Goal: Information Seeking & Learning: Check status

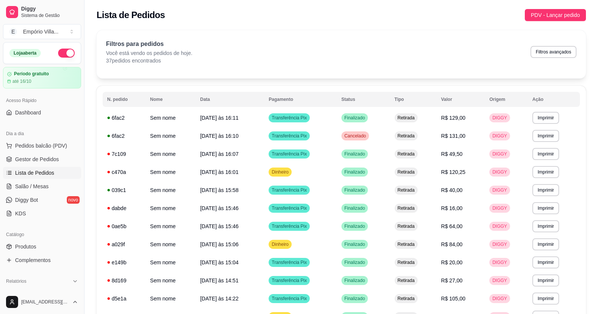
scroll to position [151, 0]
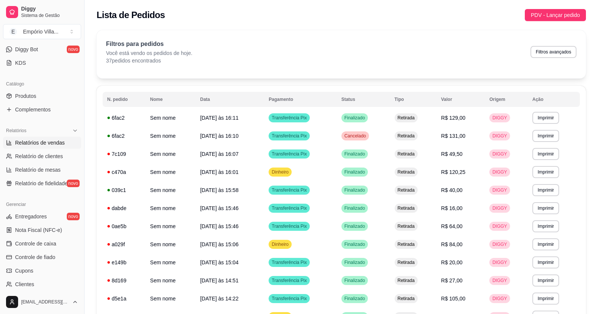
click at [48, 144] on span "Relatórios de vendas" at bounding box center [40, 143] width 50 height 8
select select "ALL"
select select "0"
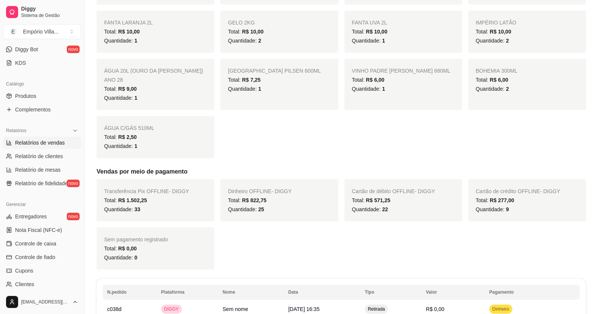
scroll to position [528, 0]
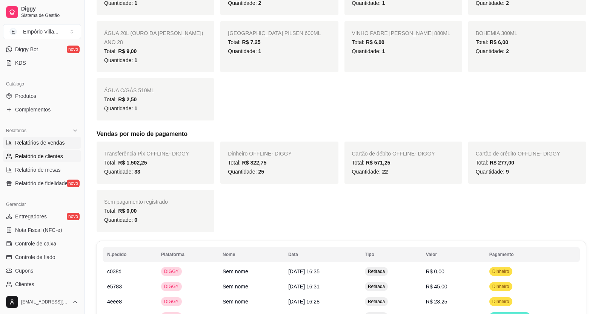
click at [29, 153] on span "Relatório de clientes" at bounding box center [39, 157] width 48 height 8
select select "30"
select select "HIGHEST_TOTAL_SPENT_WITH_ORDERS"
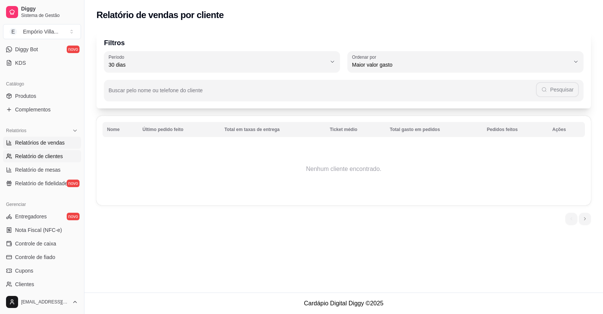
click at [37, 143] on span "Relatórios de vendas" at bounding box center [40, 143] width 50 height 8
select select "ALL"
select select "0"
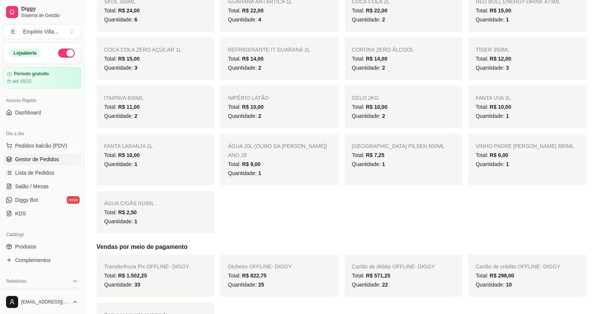
click at [44, 159] on span "Gestor de Pedidos" at bounding box center [37, 160] width 44 height 8
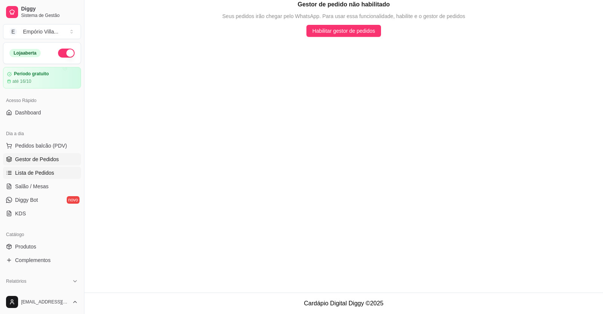
click at [56, 172] on link "Lista de Pedidos" at bounding box center [42, 173] width 78 height 12
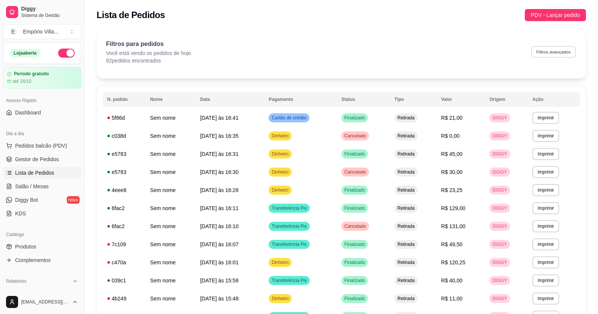
click at [562, 52] on button "Filtros avançados" at bounding box center [553, 52] width 44 height 12
select select "0"
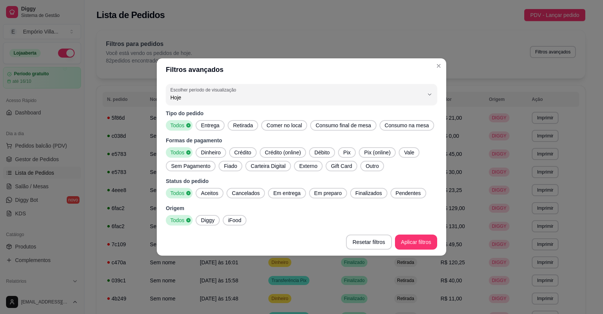
click at [328, 154] on span "Débito" at bounding box center [321, 153] width 21 height 8
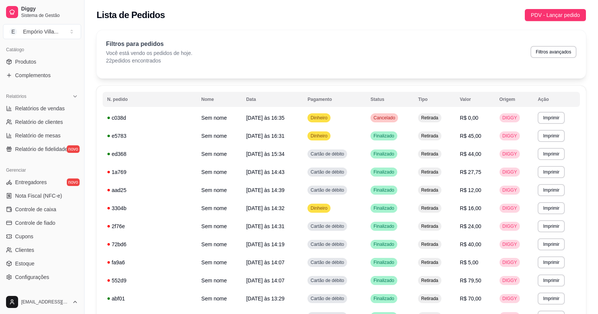
scroll to position [228, 0]
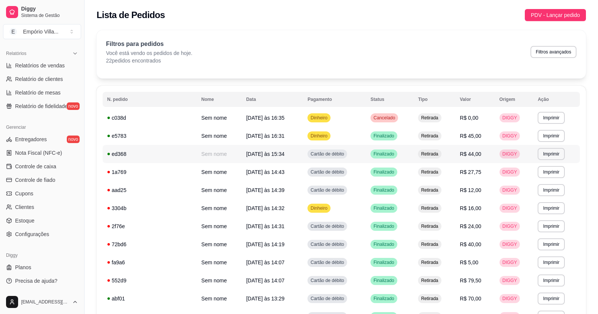
click at [316, 155] on td "Cartão de débito" at bounding box center [334, 154] width 63 height 18
click at [540, 50] on button "Filtros avançados" at bounding box center [553, 52] width 44 height 12
select select "0"
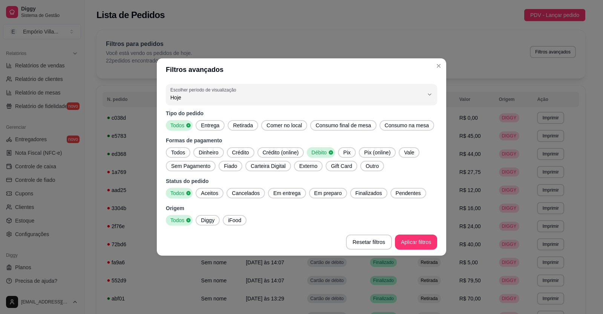
click at [242, 150] on span "Crédito" at bounding box center [240, 153] width 23 height 8
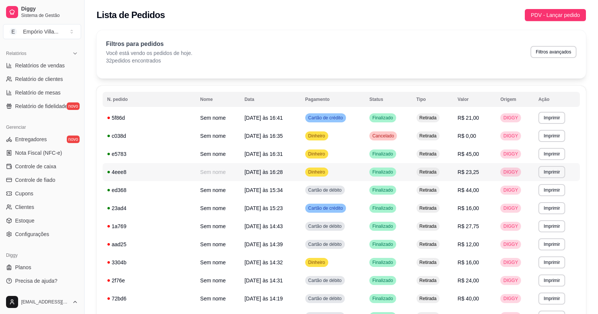
click at [307, 173] on span "Dinheiro" at bounding box center [317, 172] width 20 height 6
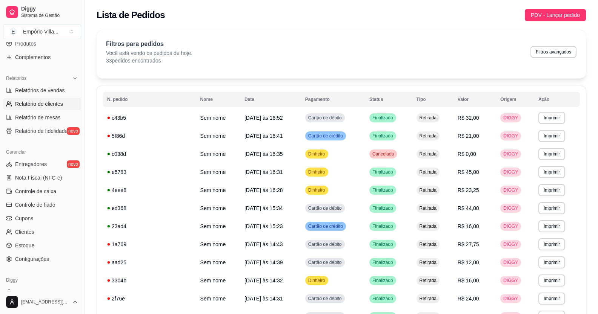
scroll to position [190, 0]
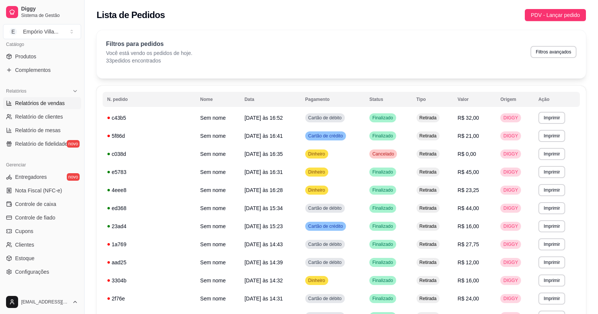
click at [33, 103] on span "Relatórios de vendas" at bounding box center [40, 104] width 50 height 8
select select "ALL"
select select "0"
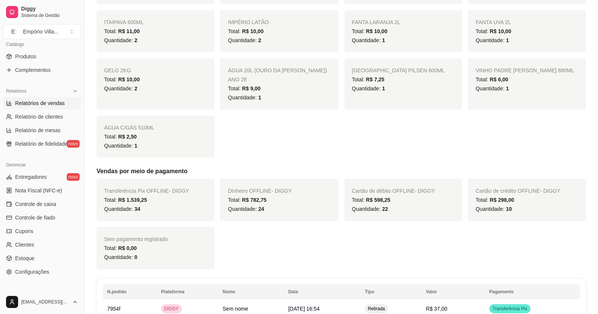
scroll to position [603, 0]
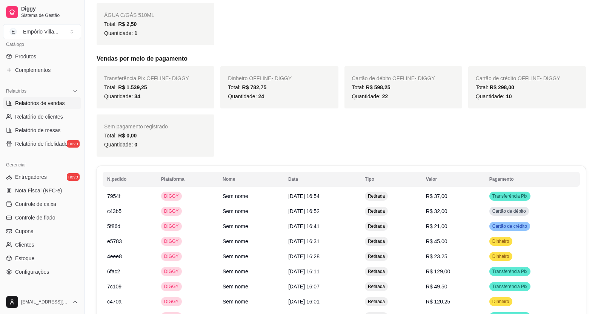
click at [258, 83] on div "Total: R$ 782,75" at bounding box center [279, 87] width 103 height 9
click at [258, 84] on span "R$ 782,75" at bounding box center [254, 87] width 25 height 6
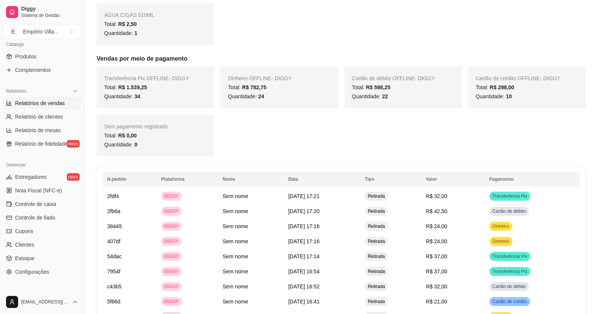
click at [218, 239] on td "Sem nome" at bounding box center [251, 241] width 66 height 15
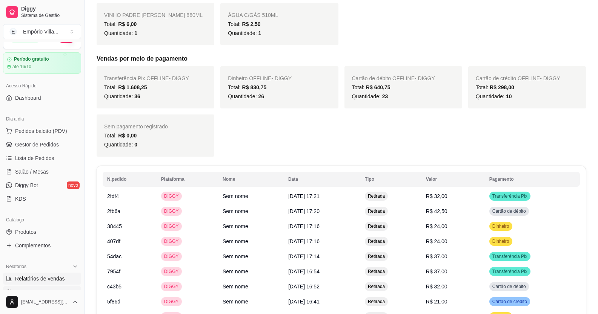
scroll to position [0, 0]
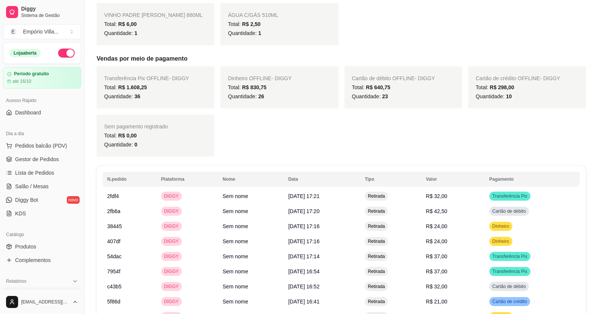
click at [24, 179] on ul "Pedidos balcão (PDV) Gestor de Pedidos Lista de Pedidos Salão / Mesas Diggy Bot…" at bounding box center [42, 180] width 78 height 80
click at [23, 174] on span "Lista de Pedidos" at bounding box center [34, 173] width 39 height 8
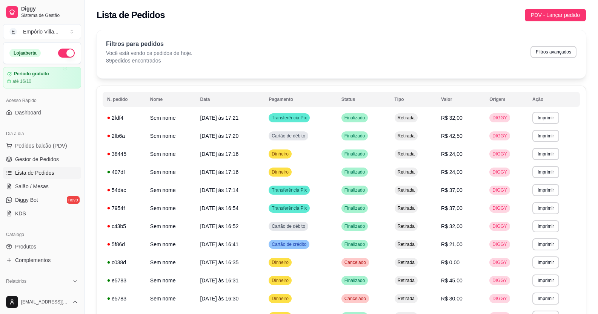
click at [550, 55] on button "Filtros avançados" at bounding box center [553, 52] width 46 height 12
select select "0"
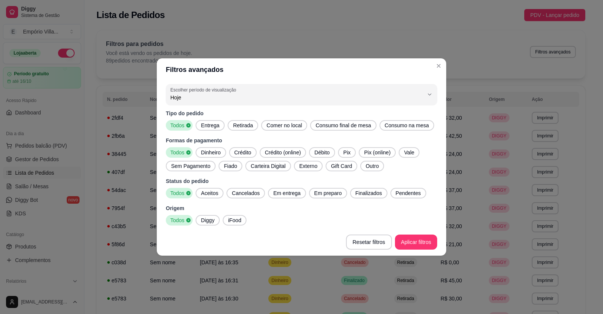
click at [207, 154] on span "Dinheiro" at bounding box center [211, 153] width 26 height 8
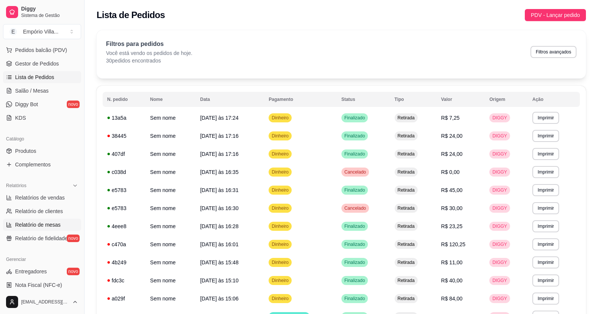
scroll to position [113, 0]
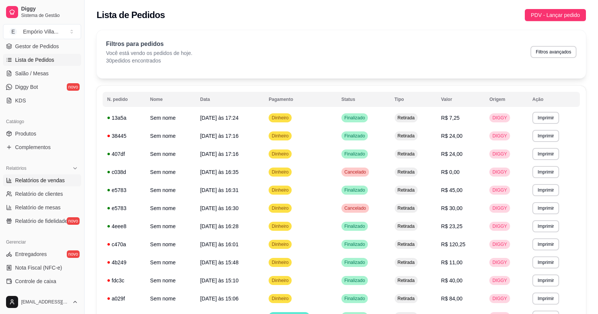
click at [45, 181] on span "Relatórios de vendas" at bounding box center [40, 181] width 50 height 8
select select "ALL"
select select "0"
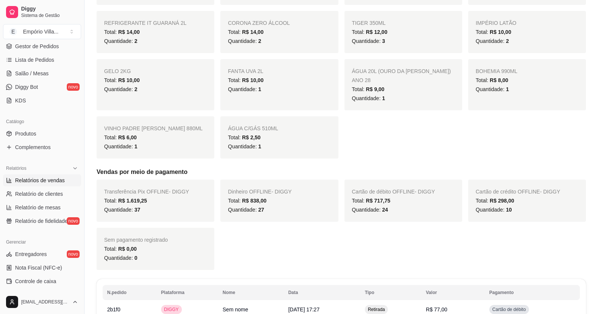
scroll to position [490, 0]
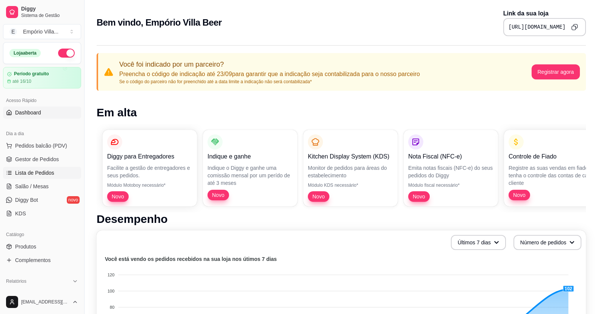
click at [46, 174] on span "Lista de Pedidos" at bounding box center [34, 173] width 39 height 8
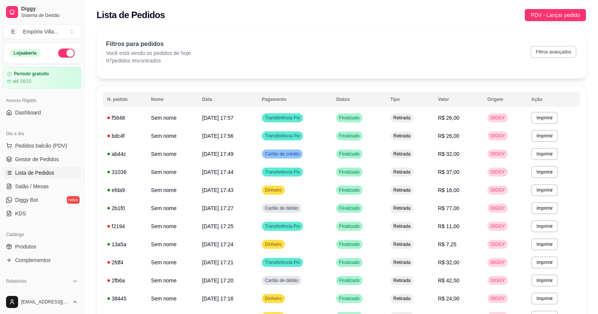
click at [545, 49] on button "Filtros avançados" at bounding box center [553, 52] width 46 height 12
select select "0"
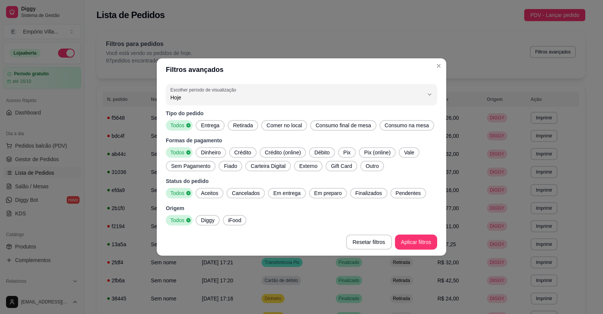
click at [343, 155] on span "Pix" at bounding box center [346, 153] width 13 height 8
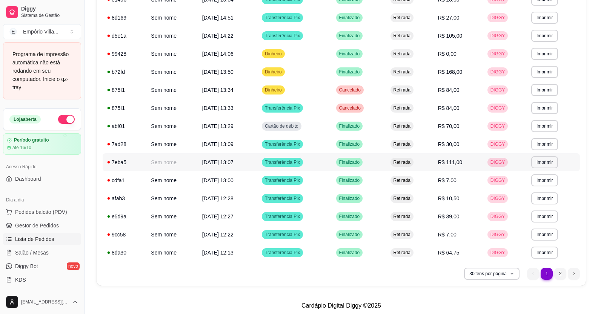
scroll to position [392, 0]
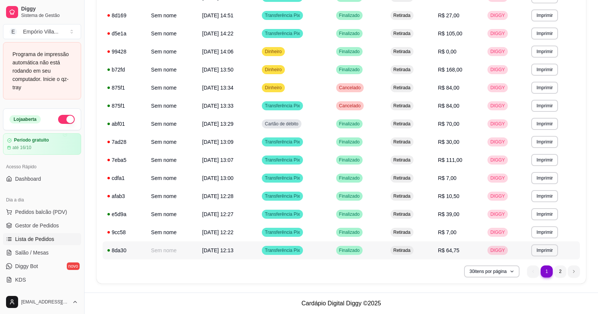
click at [458, 251] on span "R$ 64,75" at bounding box center [448, 251] width 21 height 6
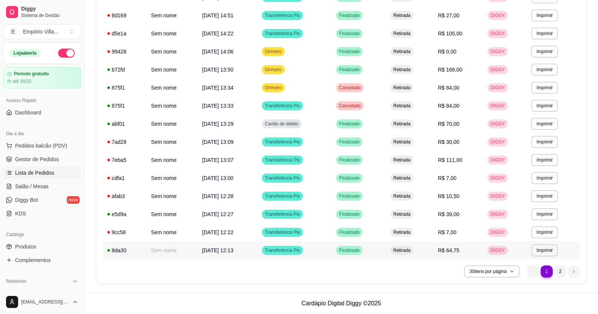
click at [458, 251] on span "R$ 64,75" at bounding box center [448, 251] width 21 height 6
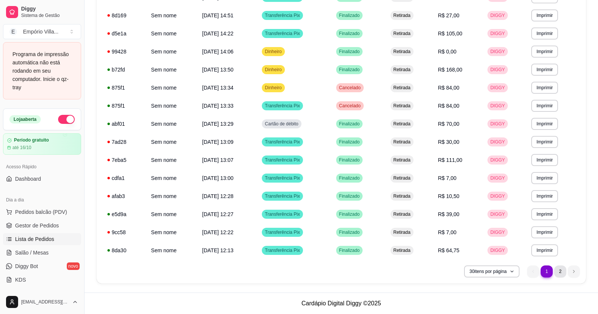
click at [562, 274] on li "2" at bounding box center [560, 272] width 12 height 12
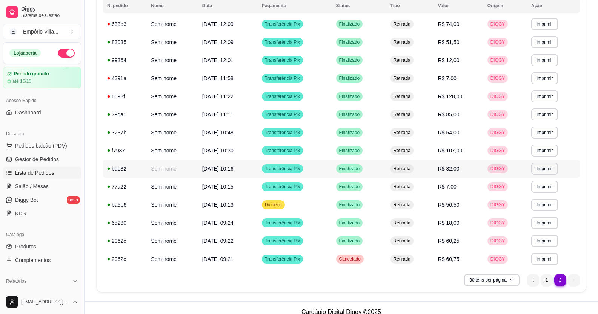
scroll to position [103, 0]
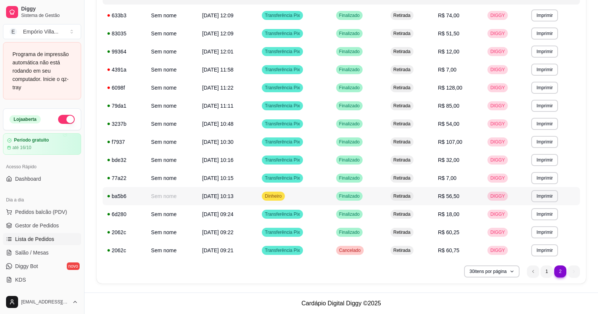
click at [454, 198] on span "R$ 56,50" at bounding box center [448, 196] width 21 height 6
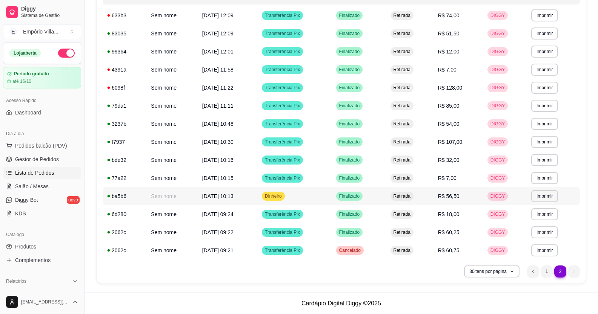
click at [464, 198] on td "R$ 56,50" at bounding box center [457, 196] width 49 height 18
click at [454, 196] on span "R$ 56,50" at bounding box center [448, 196] width 21 height 6
click at [285, 199] on div "Dinheiro" at bounding box center [273, 196] width 23 height 9
click at [447, 146] on td "R$ 107,00" at bounding box center [457, 142] width 49 height 18
click at [301, 142] on span "Transferência Pix" at bounding box center [282, 142] width 38 height 6
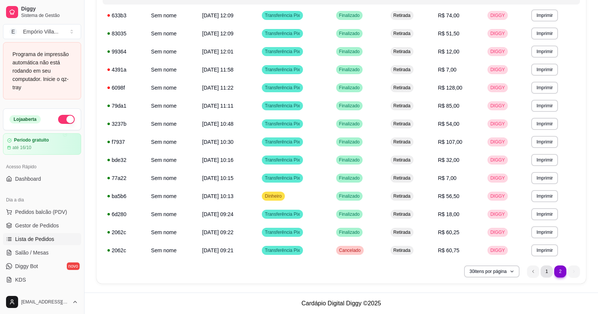
click at [547, 272] on li "1" at bounding box center [546, 272] width 12 height 12
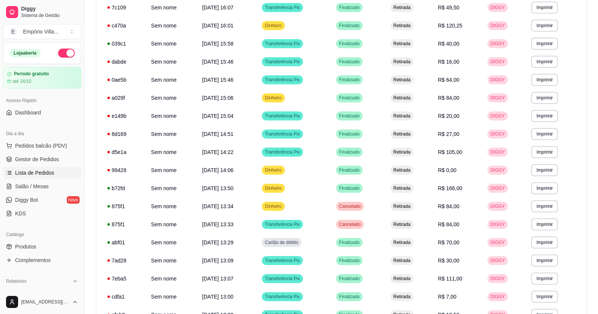
scroll to position [392, 0]
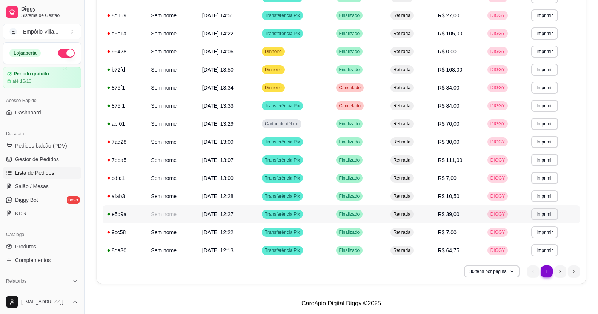
click at [455, 218] on span "R$ 39,00" at bounding box center [448, 215] width 21 height 6
click at [322, 215] on td "Transferência Pix" at bounding box center [294, 214] width 74 height 18
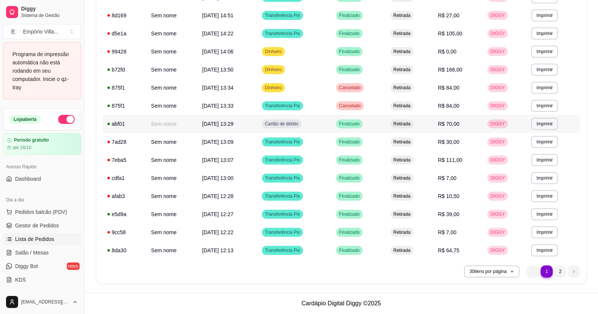
click at [455, 125] on span "R$ 70,00" at bounding box center [448, 124] width 21 height 6
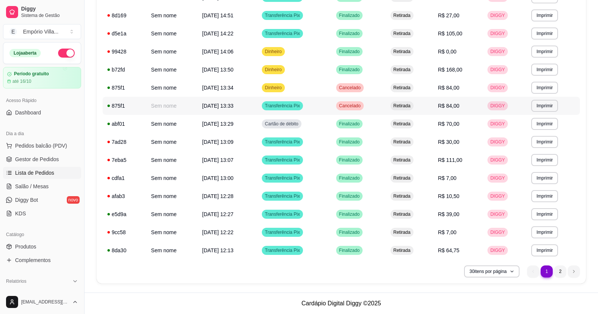
click at [452, 108] on span "R$ 84,00" at bounding box center [448, 106] width 21 height 6
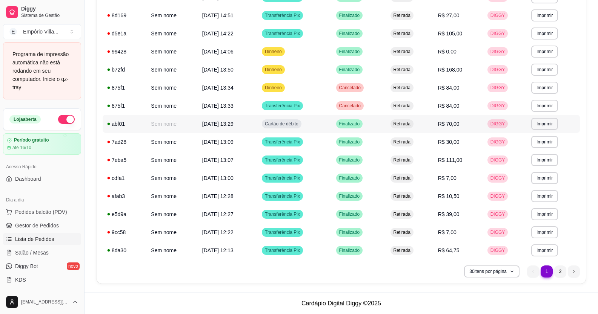
click at [442, 124] on td "R$ 70,00" at bounding box center [457, 124] width 49 height 18
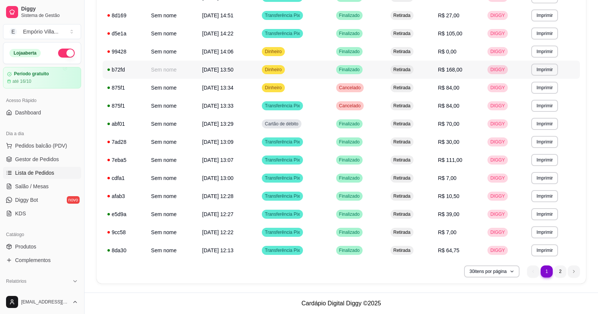
click at [460, 71] on span "R$ 168,00" at bounding box center [450, 70] width 25 height 6
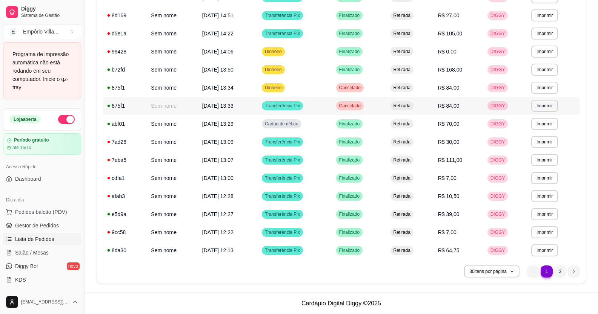
click at [452, 105] on span "R$ 84,00" at bounding box center [448, 106] width 21 height 6
click at [451, 54] on span "R$ 0,00" at bounding box center [447, 52] width 18 height 6
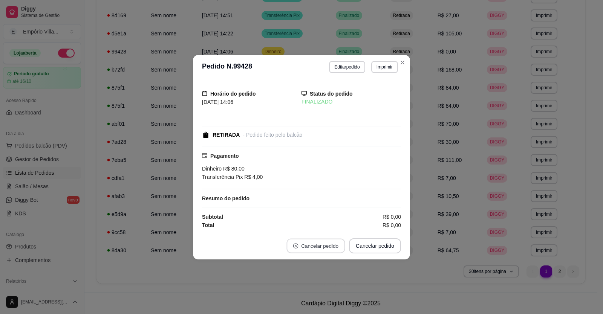
click at [328, 248] on button "Cancelar pedido" at bounding box center [316, 246] width 58 height 15
click at [298, 247] on icon "close-circle" at bounding box center [295, 246] width 5 height 5
click at [322, 243] on button "Cancelar pedido" at bounding box center [316, 246] width 60 height 15
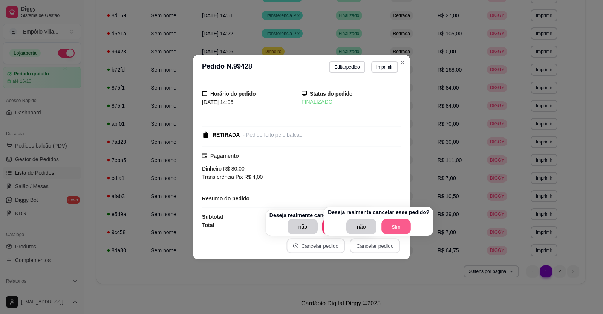
click at [397, 225] on button "Sim" at bounding box center [396, 227] width 29 height 15
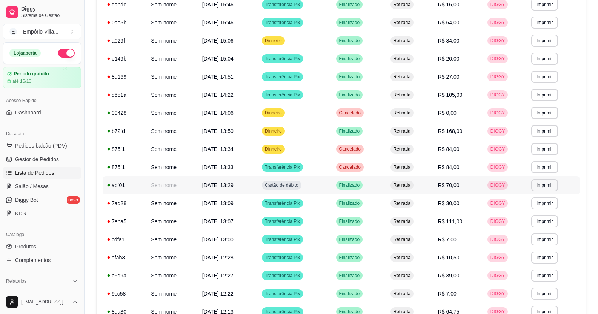
scroll to position [317, 0]
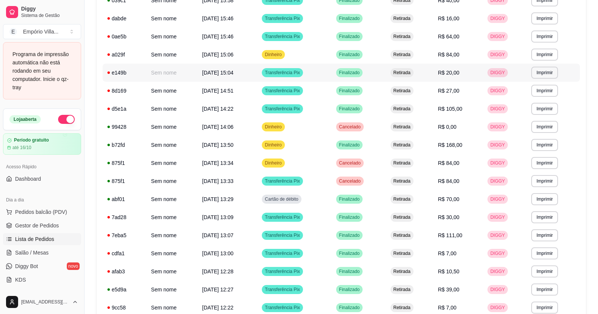
click at [331, 72] on td "Transferência Pix" at bounding box center [294, 73] width 74 height 18
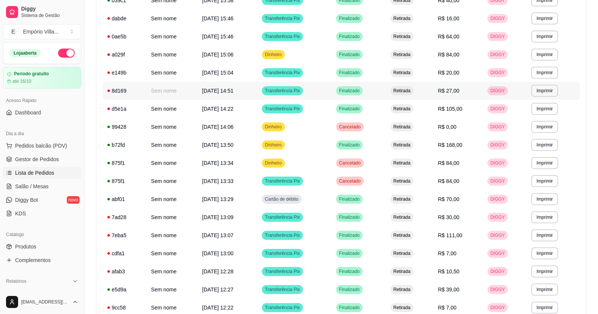
click at [454, 94] on span "R$ 27,00" at bounding box center [448, 91] width 21 height 6
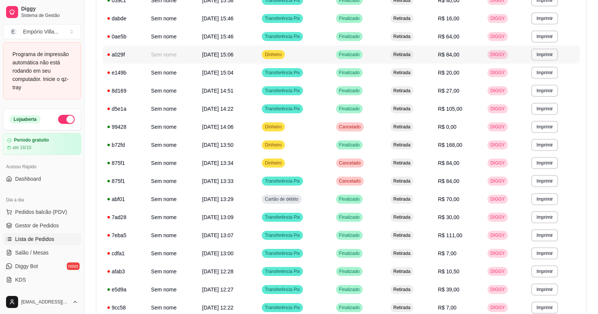
click at [451, 59] on td "R$ 84,00" at bounding box center [457, 55] width 49 height 18
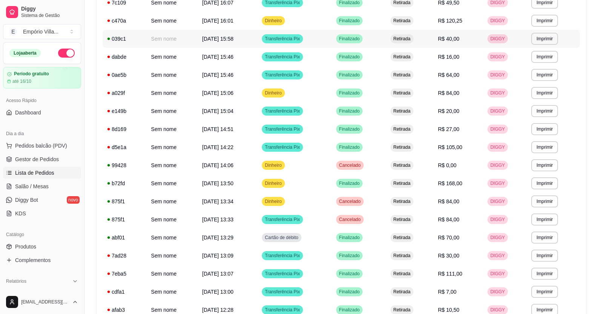
scroll to position [241, 0]
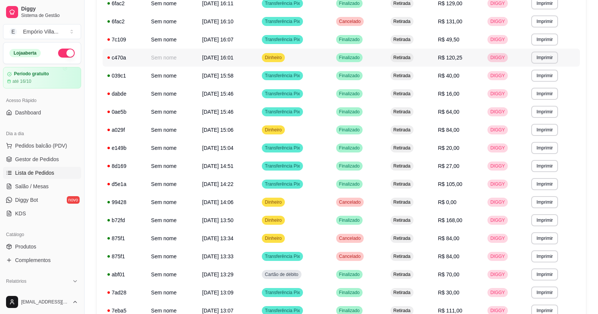
click at [452, 58] on span "R$ 120,25" at bounding box center [450, 58] width 25 height 6
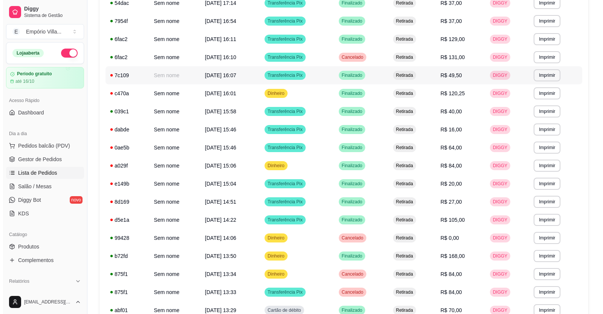
scroll to position [204, 0]
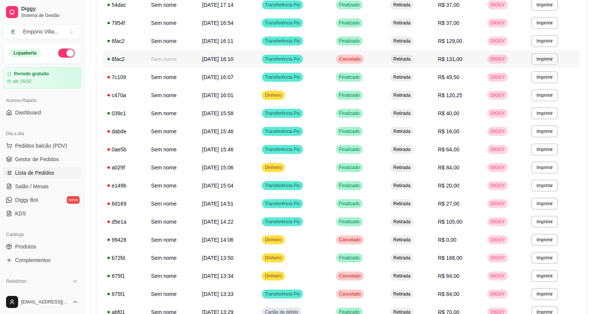
click at [301, 57] on span "Transferência Pix" at bounding box center [282, 59] width 38 height 6
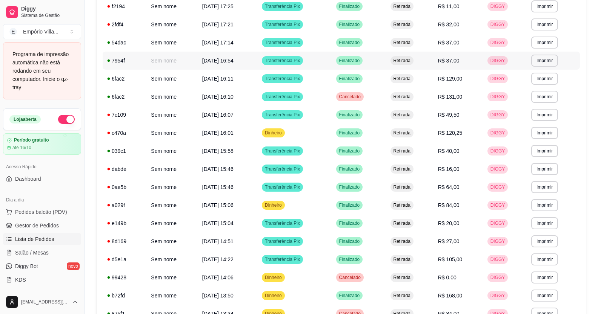
click at [320, 64] on td "Transferência Pix" at bounding box center [294, 61] width 74 height 18
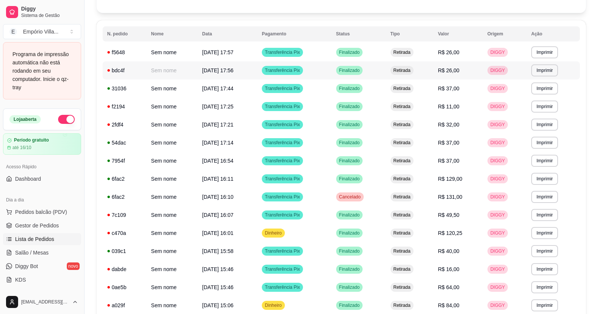
scroll to position [53, 0]
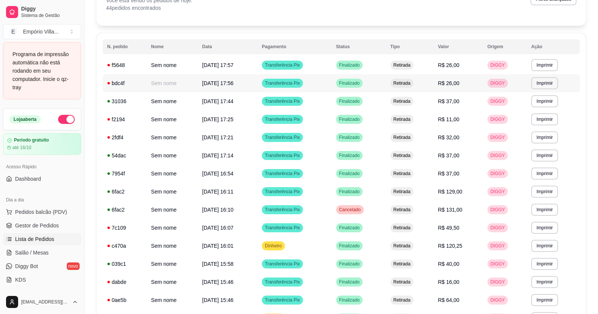
click at [315, 84] on td "Transferência Pix" at bounding box center [294, 83] width 74 height 18
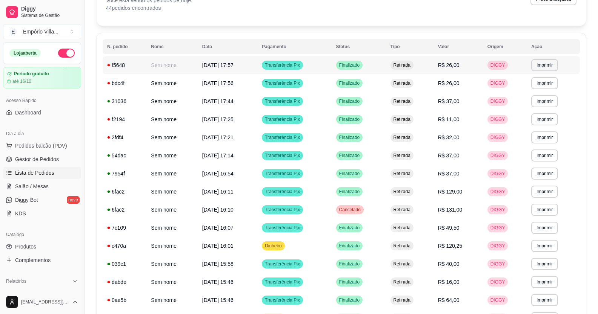
click at [320, 62] on td "Transferência Pix" at bounding box center [294, 65] width 74 height 18
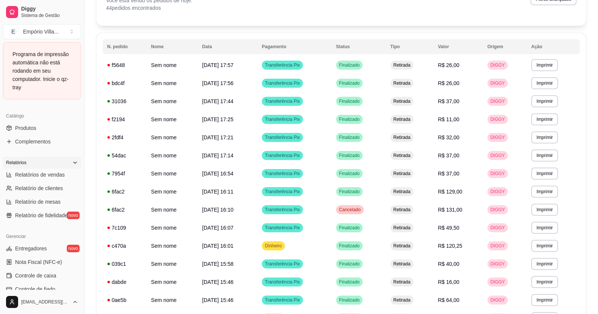
scroll to position [189, 0]
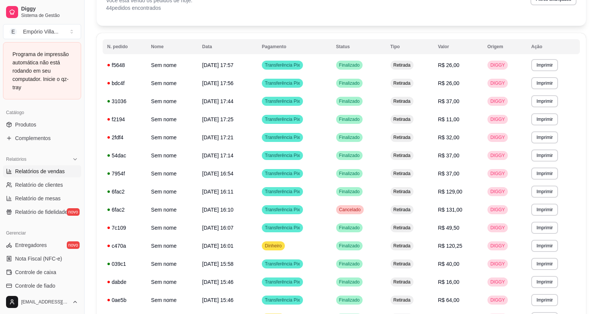
click at [61, 172] on span "Relatórios de vendas" at bounding box center [40, 172] width 50 height 8
select select "ALL"
select select "0"
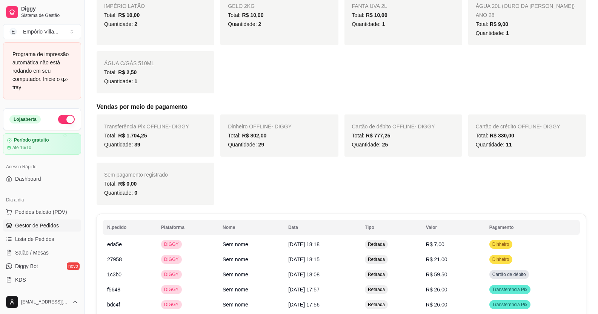
click at [45, 227] on span "Gestor de Pedidos" at bounding box center [37, 226] width 44 height 8
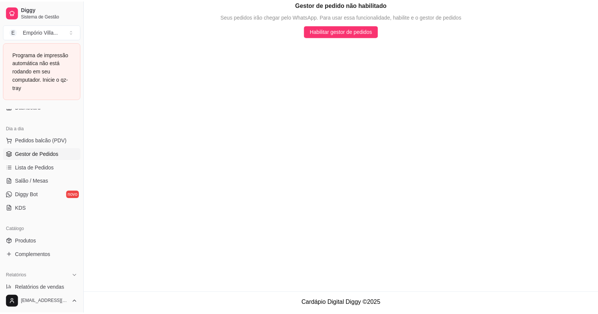
scroll to position [75, 0]
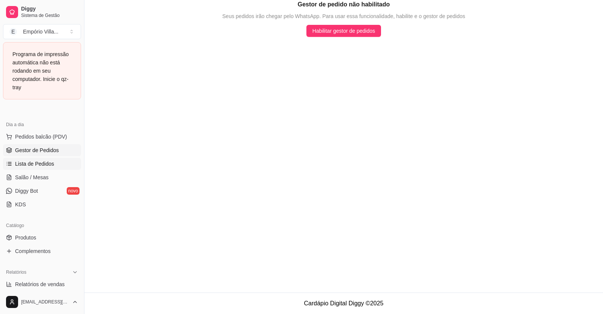
click at [46, 163] on span "Lista de Pedidos" at bounding box center [34, 164] width 39 height 8
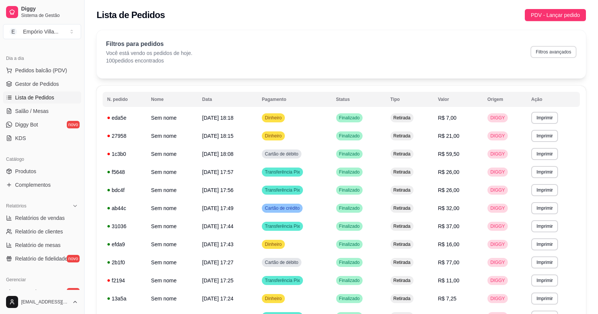
click at [557, 49] on button "Filtros avançados" at bounding box center [553, 52] width 46 height 12
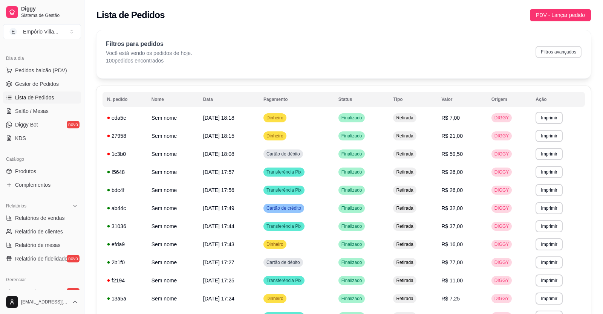
select select "0"
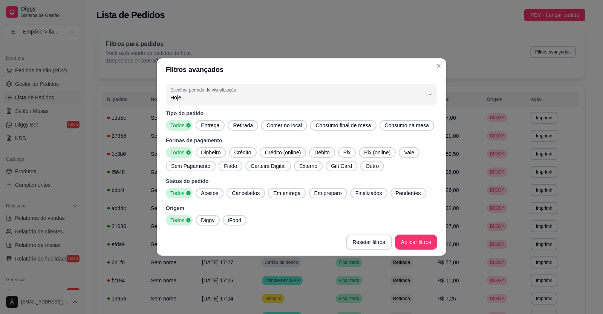
click at [343, 152] on span "Pix" at bounding box center [346, 153] width 13 height 8
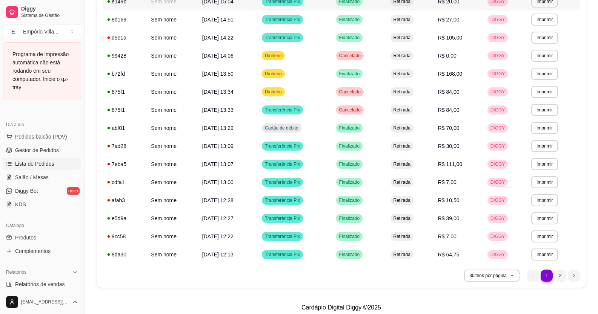
scroll to position [392, 0]
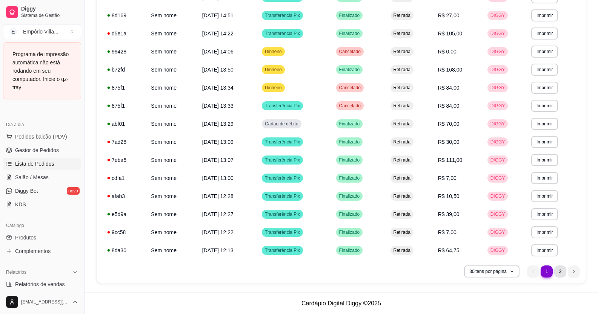
click at [559, 272] on li "2" at bounding box center [560, 272] width 12 height 12
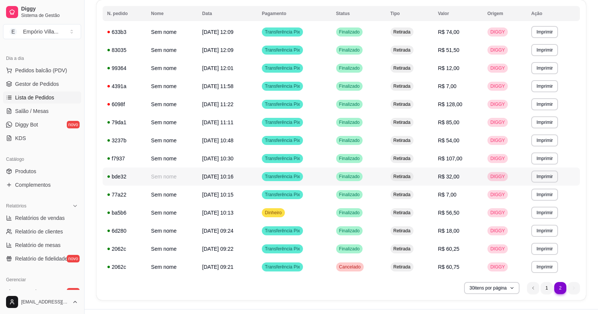
scroll to position [103, 0]
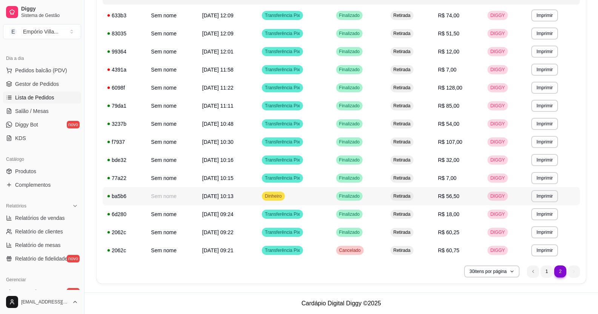
click at [283, 193] on span "Dinheiro" at bounding box center [273, 196] width 20 height 6
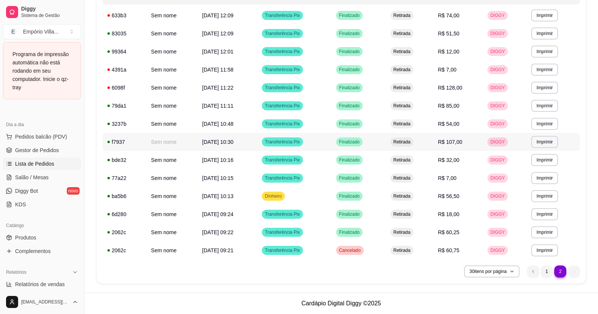
click at [457, 149] on td "R$ 107,00" at bounding box center [457, 142] width 49 height 18
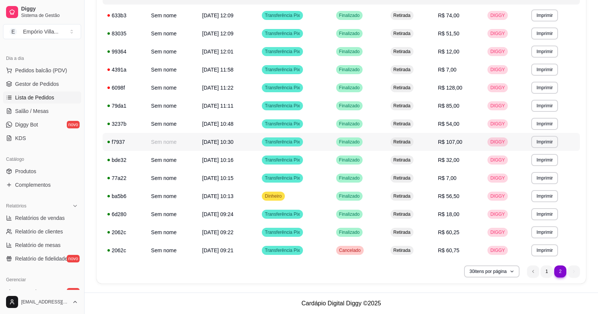
click at [301, 145] on span "Transferência Pix" at bounding box center [282, 142] width 38 height 6
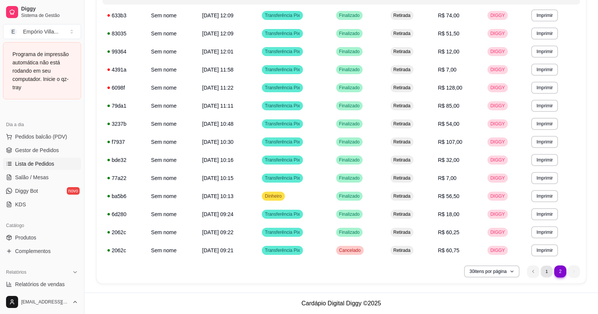
click at [548, 271] on li "1" at bounding box center [546, 272] width 12 height 12
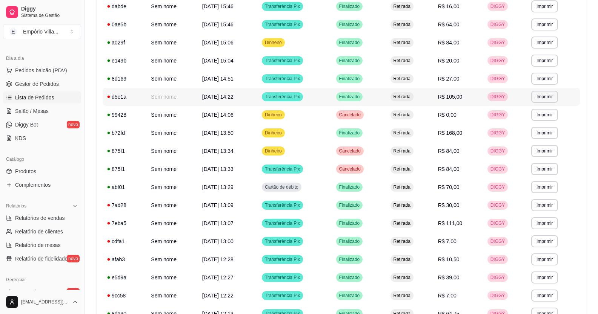
scroll to position [392, 0]
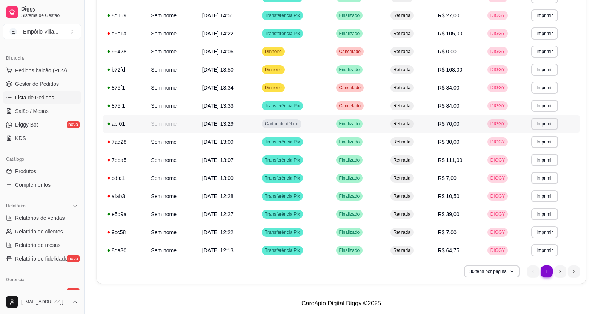
click at [459, 127] on span "R$ 70,00" at bounding box center [448, 124] width 21 height 6
click at [386, 125] on td "Finalizado" at bounding box center [358, 124] width 54 height 18
click at [451, 69] on span "R$ 168,00" at bounding box center [450, 70] width 25 height 6
click at [327, 102] on td "Transferência Pix" at bounding box center [294, 106] width 74 height 18
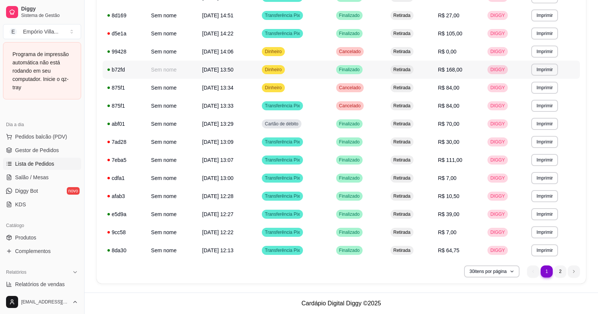
click at [449, 72] on span "R$ 168,00" at bounding box center [450, 70] width 25 height 6
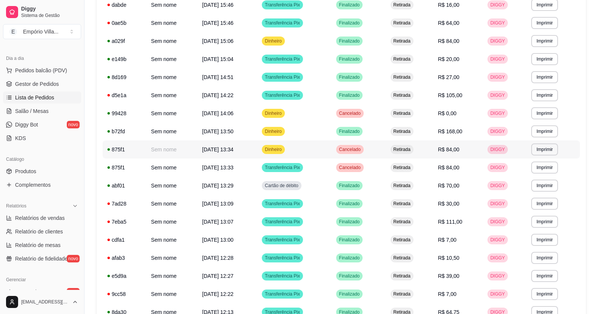
scroll to position [317, 0]
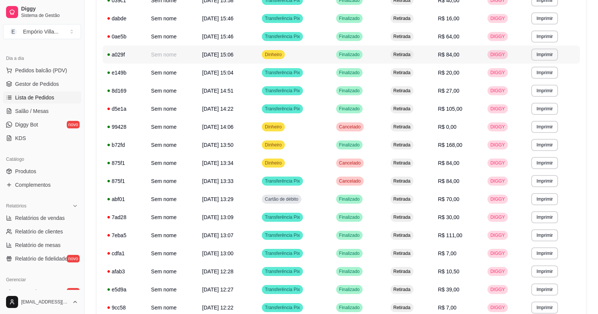
click at [452, 57] on span "R$ 84,00" at bounding box center [448, 55] width 21 height 6
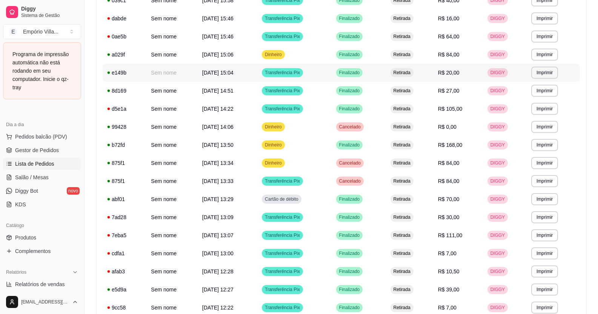
click at [458, 76] on td "R$ 20,00" at bounding box center [457, 73] width 49 height 18
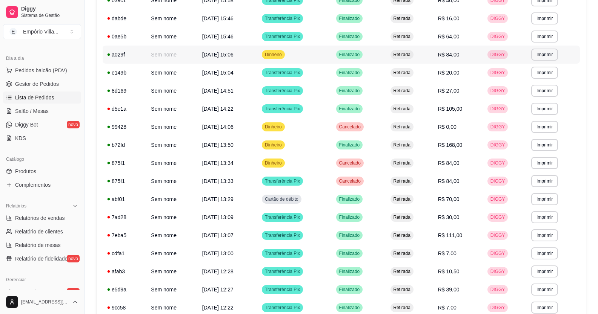
click at [452, 57] on span "R$ 84,00" at bounding box center [448, 55] width 21 height 6
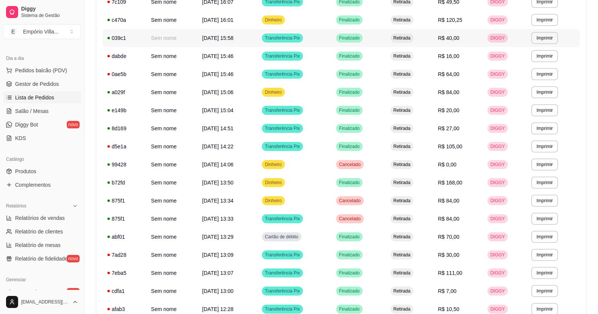
scroll to position [241, 0]
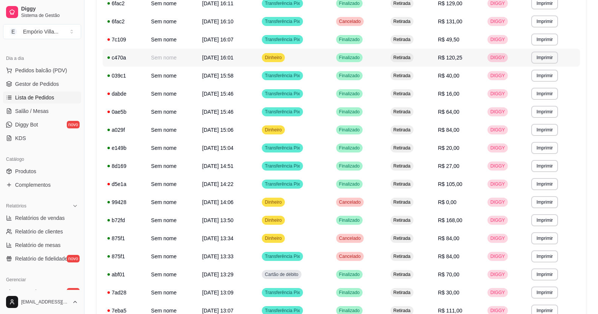
click at [441, 58] on td "R$ 120,25" at bounding box center [457, 58] width 49 height 18
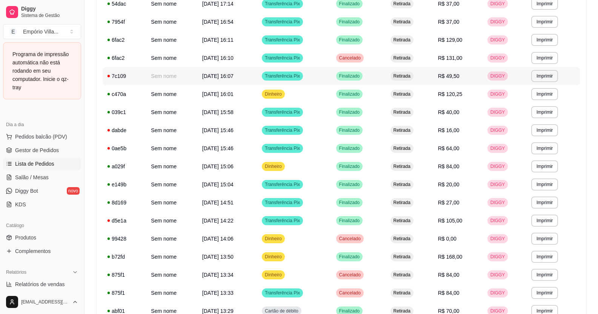
scroll to position [204, 0]
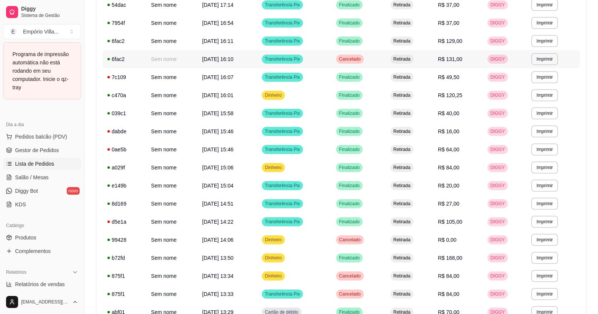
click at [322, 60] on td "Transferência Pix" at bounding box center [294, 59] width 74 height 18
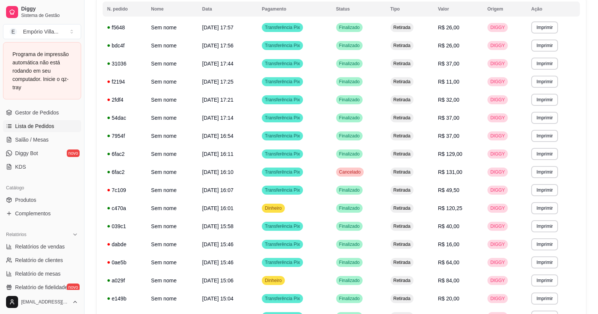
scroll to position [189, 0]
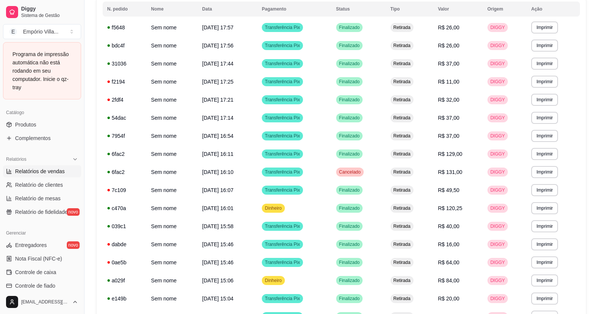
click at [28, 171] on span "Relatórios de vendas" at bounding box center [40, 172] width 50 height 8
select select "ALL"
select select "0"
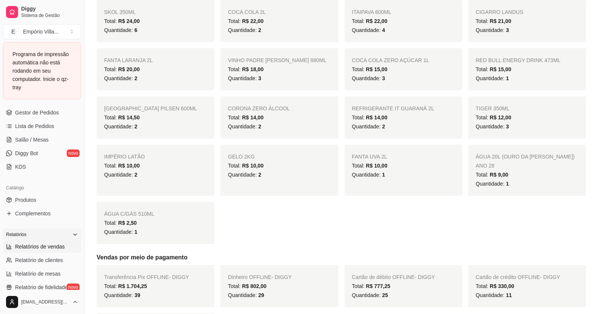
scroll to position [151, 0]
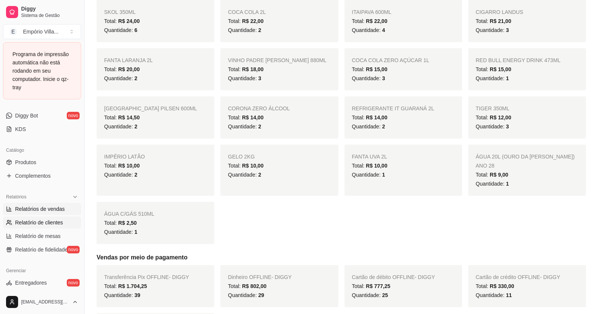
click at [53, 224] on span "Relatório de clientes" at bounding box center [39, 223] width 48 height 8
select select "30"
select select "HIGHEST_TOTAL_SPENT_WITH_ORDERS"
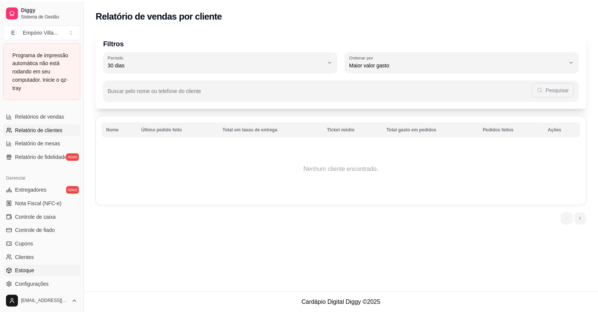
scroll to position [181, 0]
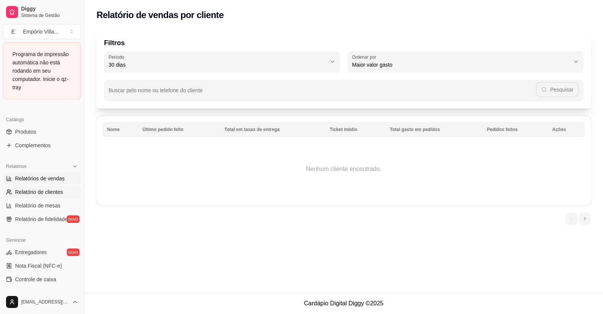
click at [57, 174] on link "Relatórios de vendas" at bounding box center [42, 179] width 78 height 12
select select "ALL"
select select "0"
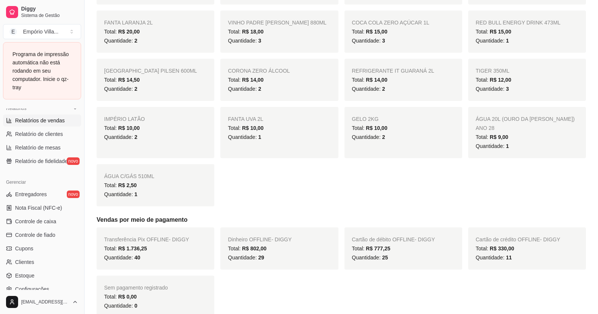
scroll to position [226, 0]
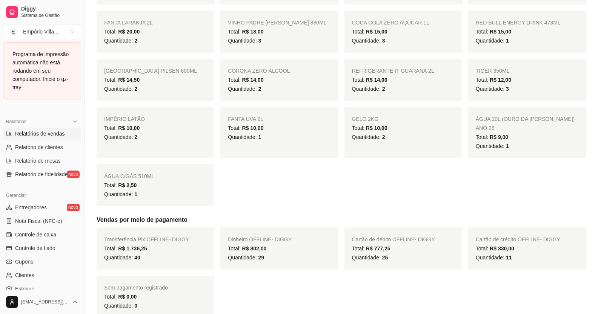
click at [43, 138] on link "Relatórios de vendas" at bounding box center [42, 134] width 78 height 12
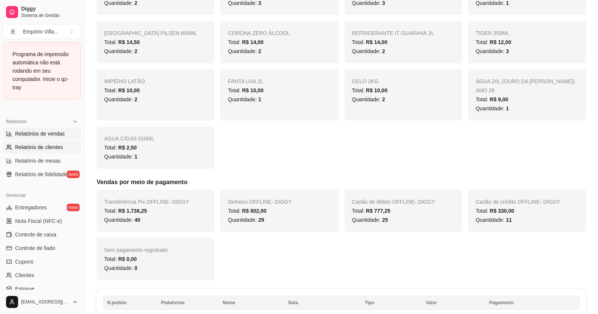
click at [52, 149] on span "Relatório de clientes" at bounding box center [39, 148] width 48 height 8
select select "30"
select select "HIGHEST_TOTAL_SPENT_WITH_ORDERS"
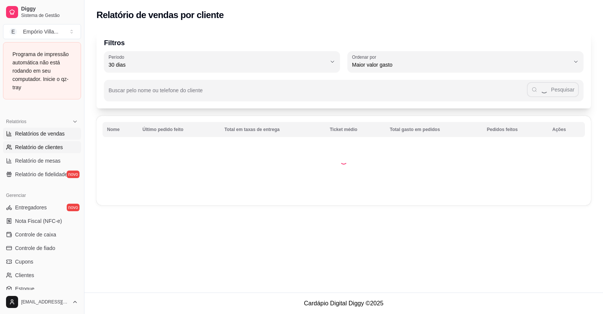
click at [51, 134] on span "Relatórios de vendas" at bounding box center [40, 134] width 50 height 8
select select "ALL"
select select "0"
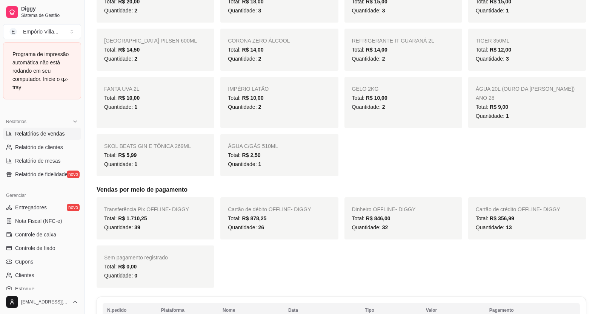
scroll to position [528, 0]
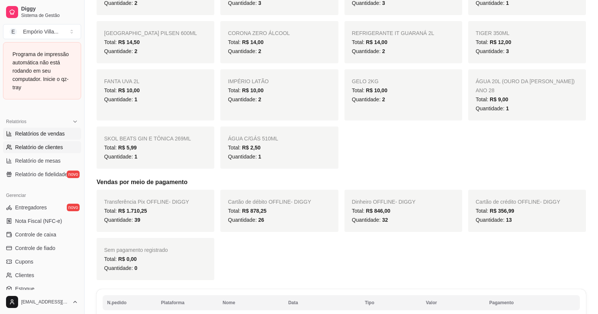
click at [36, 145] on span "Relatório de clientes" at bounding box center [39, 148] width 48 height 8
select select "30"
select select "HIGHEST_TOTAL_SPENT_WITH_ORDERS"
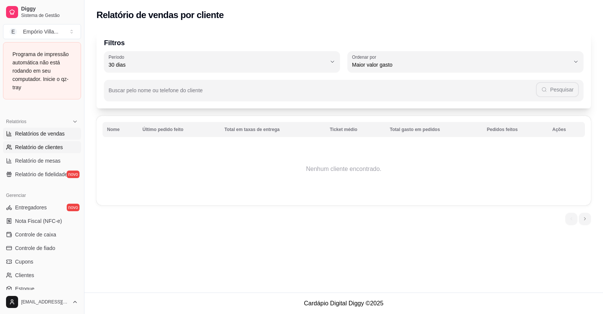
click at [40, 137] on span "Relatórios de vendas" at bounding box center [40, 134] width 50 height 8
select select "ALL"
select select "0"
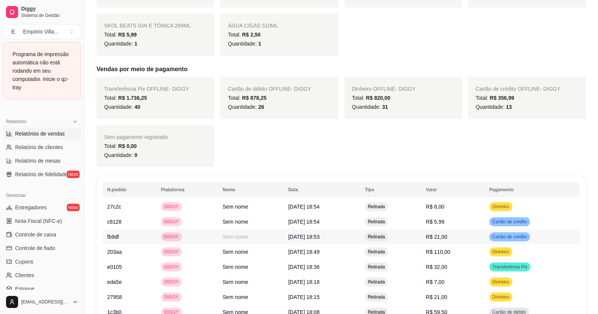
scroll to position [603, 0]
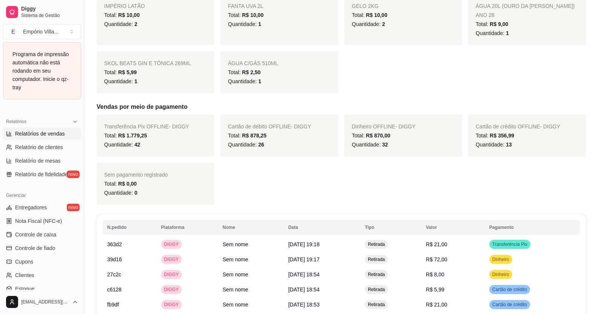
click at [3, 128] on link "Relatórios de vendas" at bounding box center [42, 134] width 78 height 12
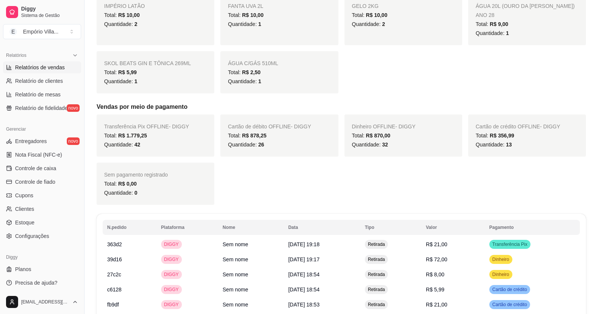
click at [265, 173] on div "Transferência Pix OFFLINE - DIGGY Total: R$ 1.779,25 Quantidade: 42 Cartão de d…" at bounding box center [341, 160] width 489 height 90
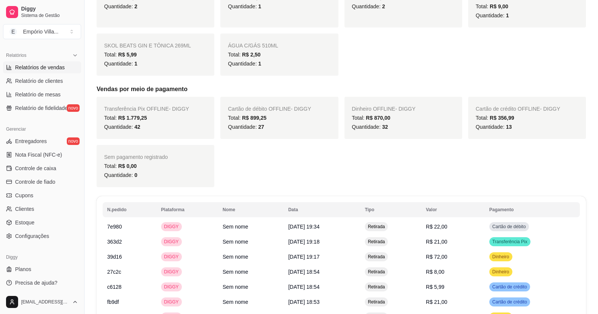
scroll to position [679, 0]
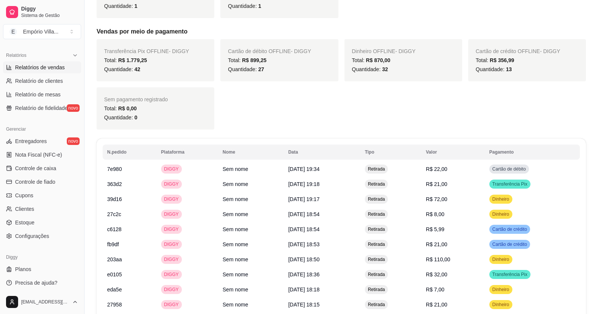
click at [390, 91] on div "Transferência Pix OFFLINE - DIGGY Total: R$ 1.779,25 Quantidade: 42 Cartão de d…" at bounding box center [341, 84] width 489 height 90
click at [388, 94] on div "Transferência Pix OFFLINE - DIGGY Total: R$ 1.779,25 Quantidade: 42 Cartão de d…" at bounding box center [341, 84] width 489 height 90
